Goal: Information Seeking & Learning: Learn about a topic

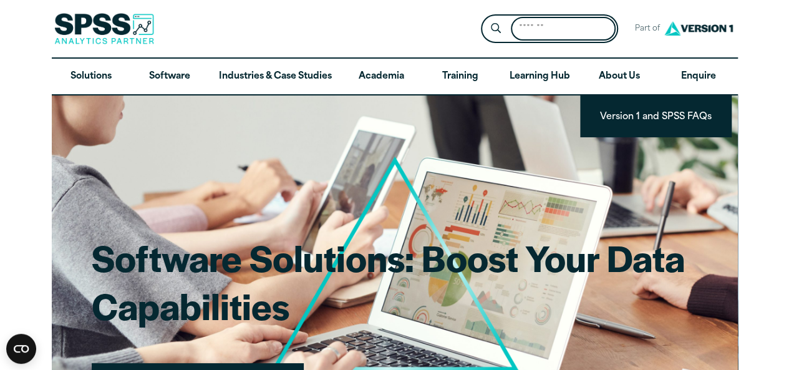
click at [601, 31] on input "Search for:" at bounding box center [563, 29] width 105 height 24
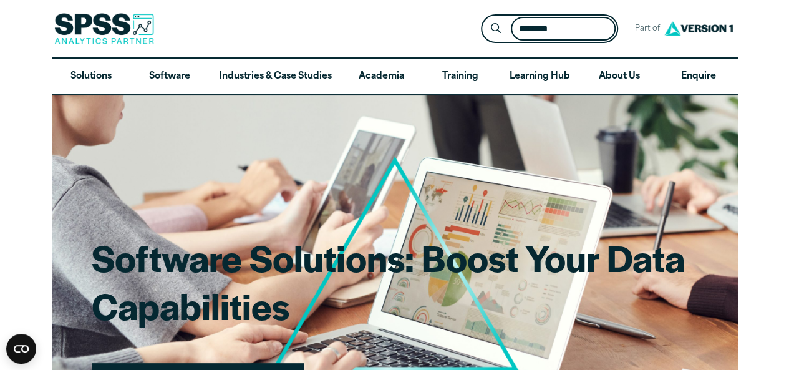
type input "********"
click at [484, 17] on button "Submit Site Search" at bounding box center [495, 28] width 23 height 23
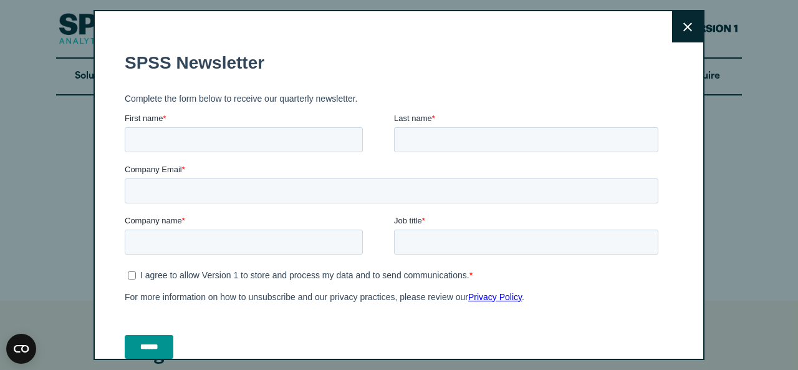
click at [679, 33] on button "Close" at bounding box center [687, 26] width 31 height 31
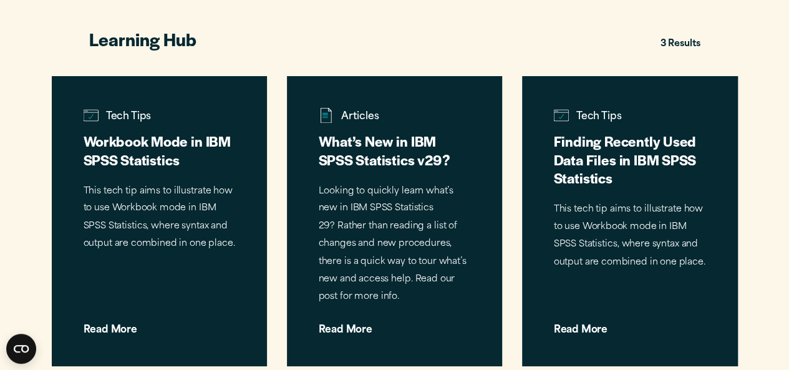
scroll to position [332, 0]
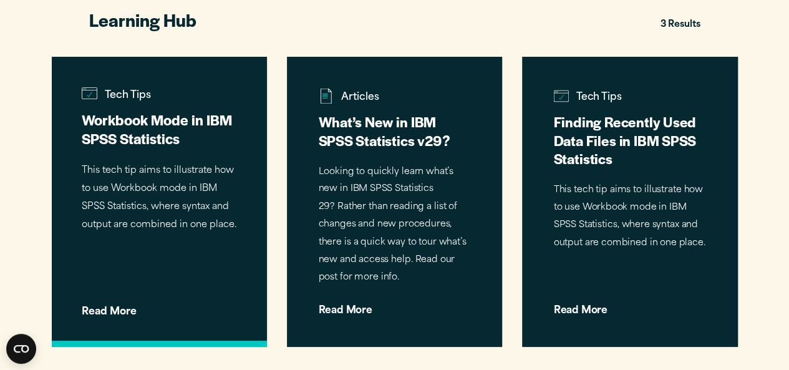
click at [114, 302] on span "Read More" at bounding box center [159, 307] width 155 height 20
